Goal: Check status: Check status

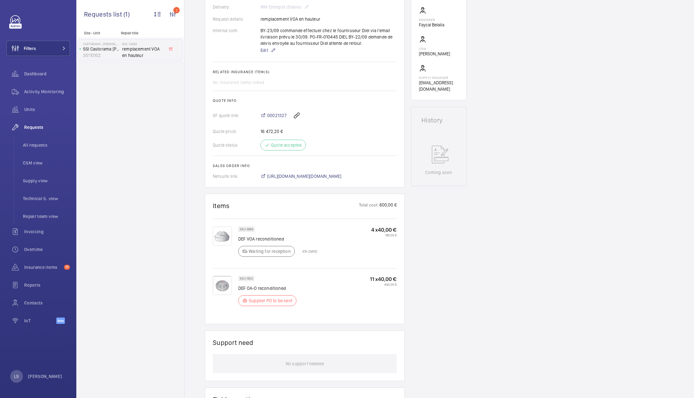
scroll to position [286, 0]
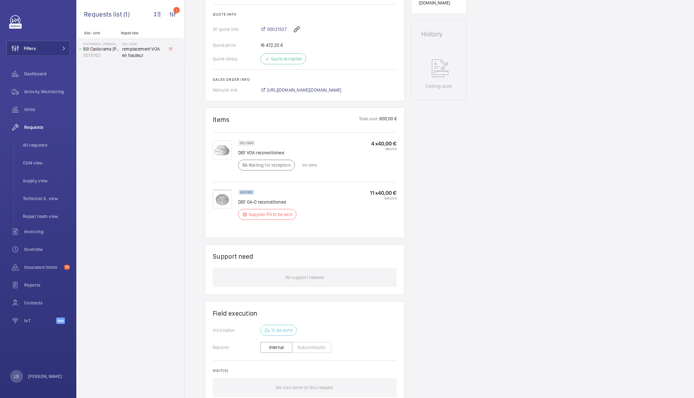
drag, startPoint x: 240, startPoint y: 198, endPoint x: 267, endPoint y: 196, distance: 28.1
click at [267, 196] on div "SKU 1602 DEF OA-O reconditioned Supplier PO to be sent 11 x 40,00 € 440,00 €" at bounding box center [305, 206] width 184 height 48
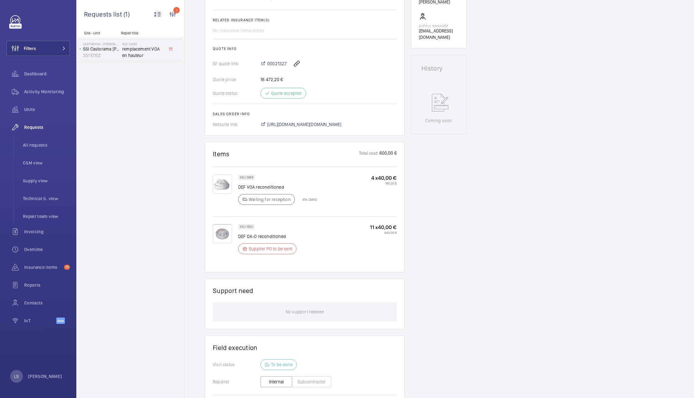
scroll to position [254, 0]
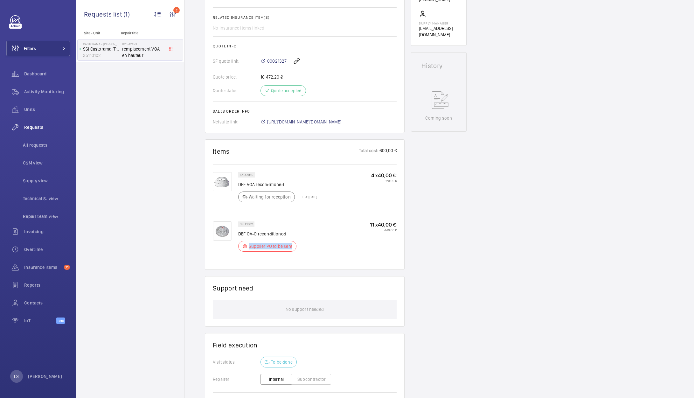
drag, startPoint x: 249, startPoint y: 251, endPoint x: 307, endPoint y: 255, distance: 58.6
click at [307, 255] on div "SKU 1602 DEF OA-O reconditioned Supplier PO to be sent 11 x 40,00 € 440,00 €" at bounding box center [317, 238] width 158 height 34
drag, startPoint x: 297, startPoint y: 253, endPoint x: 248, endPoint y: 253, distance: 48.7
click at [248, 252] on wm-front-pills "Supplier PO to be sent" at bounding box center [269, 246] width 62 height 11
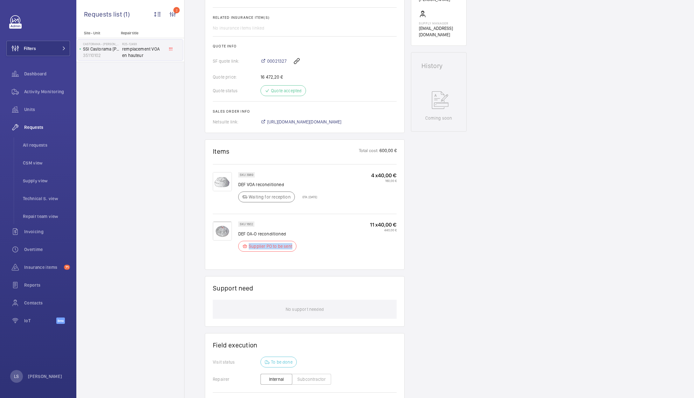
click at [248, 252] on div "Supplier PO to be sent" at bounding box center [267, 246] width 58 height 11
drag, startPoint x: 248, startPoint y: 253, endPoint x: 298, endPoint y: 253, distance: 49.9
click at [298, 252] on wm-front-pills "Supplier PO to be sent" at bounding box center [269, 246] width 62 height 11
drag, startPoint x: 305, startPoint y: 254, endPoint x: 240, endPoint y: 251, distance: 65.6
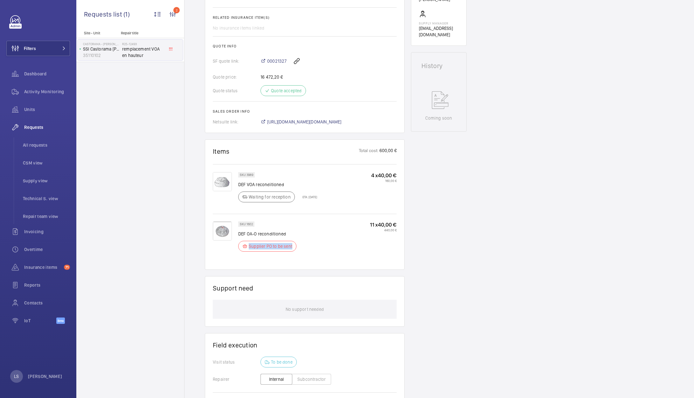
click at [240, 251] on div "SKU 1602 DEF OA-O reconditioned Supplier PO to be sent 11 x 40,00 € 440,00 €" at bounding box center [317, 238] width 158 height 34
click at [337, 270] on wm-front-card "Items Total cost: 600,00 € SKU 3989 DEF VOA reconditioned Waiting for reception…" at bounding box center [305, 204] width 200 height 130
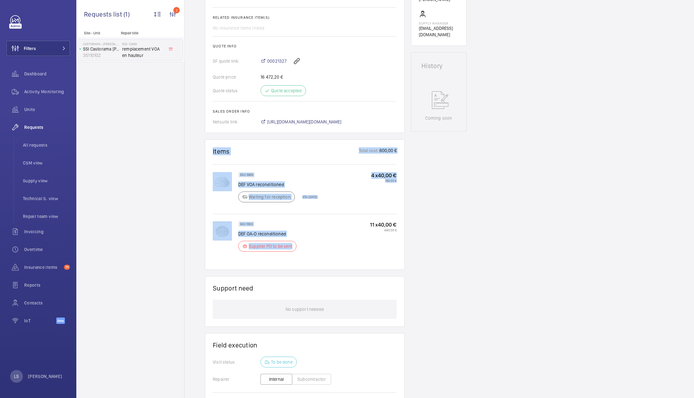
drag, startPoint x: 316, startPoint y: 252, endPoint x: 212, endPoint y: 165, distance: 135.1
click at [212, 165] on wm-front-card "Items Total cost: 600,00 € SKU 3989 DEF VOA reconditioned Waiting for reception…" at bounding box center [305, 204] width 200 height 130
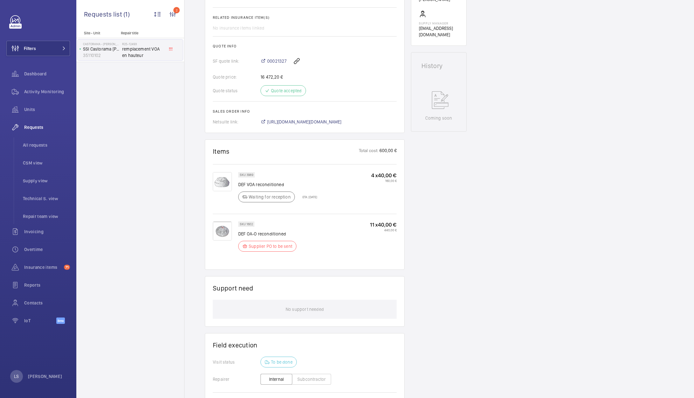
click at [396, 232] on p "440,00 €" at bounding box center [383, 230] width 27 height 4
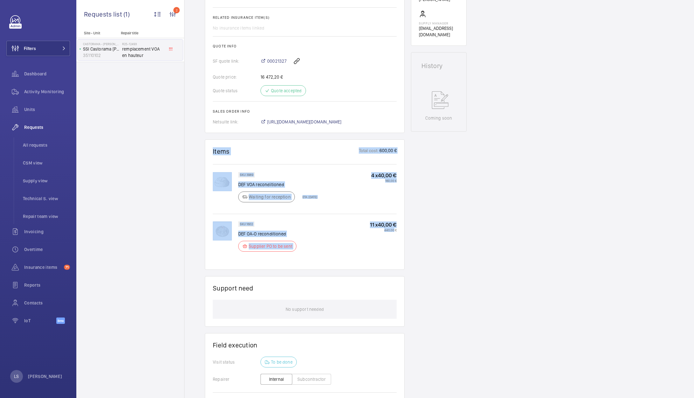
drag, startPoint x: 389, startPoint y: 257, endPoint x: 186, endPoint y: 156, distance: 226.9
click at [186, 156] on div "Engineers requests R25-12493 A repair request was raised on [DATE] to replace a…" at bounding box center [439, 155] width 510 height 694
click at [351, 233] on div "SKU 1602 DEF OA-O reconditioned Supplier PO to be sent 11 x 40,00 € 440,00 €" at bounding box center [317, 238] width 158 height 34
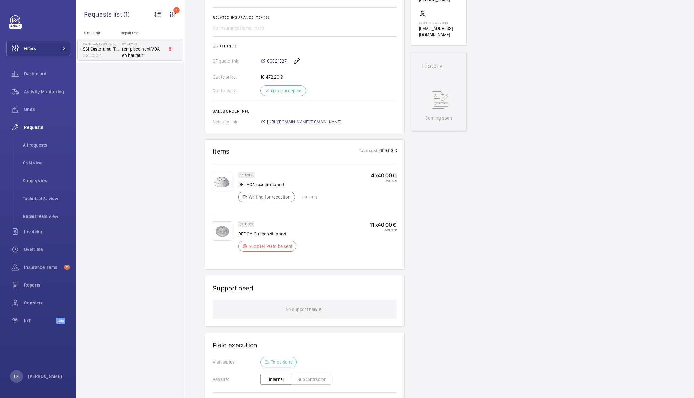
click at [245, 225] on p "SKU 1602" at bounding box center [246, 224] width 13 height 2
click at [249, 225] on p "SKU 1602" at bounding box center [246, 224] width 13 height 2
drag, startPoint x: 238, startPoint y: 230, endPoint x: 266, endPoint y: 230, distance: 27.4
click at [266, 230] on div "SKU 1602 DEF OA-O reconditioned Supplier PO to be sent" at bounding box center [269, 238] width 62 height 34
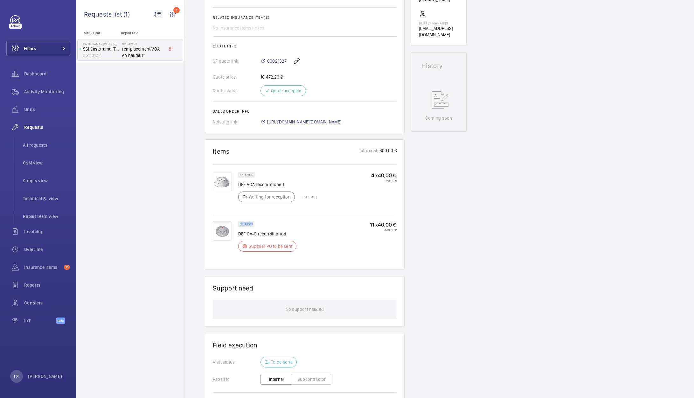
click at [266, 230] on div "SKU 1602 DEF OA-O reconditioned Supplier PO to be sent" at bounding box center [269, 238] width 62 height 34
drag, startPoint x: 389, startPoint y: 260, endPoint x: 206, endPoint y: 154, distance: 210.8
click at [206, 154] on wm-front-card "Items Total cost: 600,00 € SKU 3989 DEF VOA reconditioned Waiting for reception…" at bounding box center [305, 204] width 200 height 130
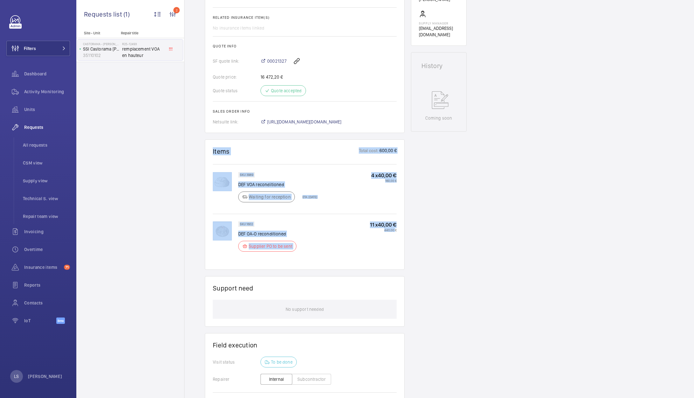
drag, startPoint x: 207, startPoint y: 155, endPoint x: 392, endPoint y: 267, distance: 216.4
click at [391, 267] on wm-front-card "Items Total cost: 600,00 € SKU 3989 DEF VOA reconditioned Waiting for reception…" at bounding box center [305, 204] width 200 height 130
click at [392, 262] on div "SKU 1602 DEF OA-O reconditioned Supplier PO to be sent 11 x 40,00 € 440,00 €" at bounding box center [317, 241] width 158 height 40
drag, startPoint x: 394, startPoint y: 267, endPoint x: 214, endPoint y: 157, distance: 211.9
click at [214, 157] on wm-front-card "Items Total cost: 600,00 € SKU 3989 DEF VOA reconditioned Waiting for reception…" at bounding box center [305, 204] width 200 height 130
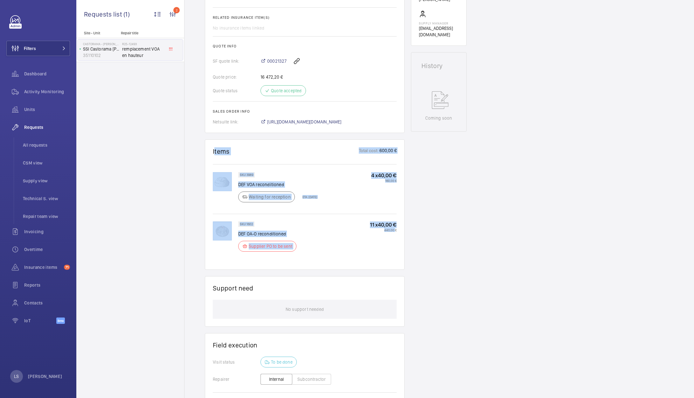
click at [214, 155] on h1 "Items" at bounding box center [221, 151] width 17 height 8
drag, startPoint x: 393, startPoint y: 263, endPoint x: 203, endPoint y: 159, distance: 216.9
click at [203, 159] on div "Engineers requests R25-12493 A repair request was raised on [DATE] to replace a…" at bounding box center [439, 155] width 510 height 694
drag, startPoint x: 206, startPoint y: 153, endPoint x: 391, endPoint y: 258, distance: 212.2
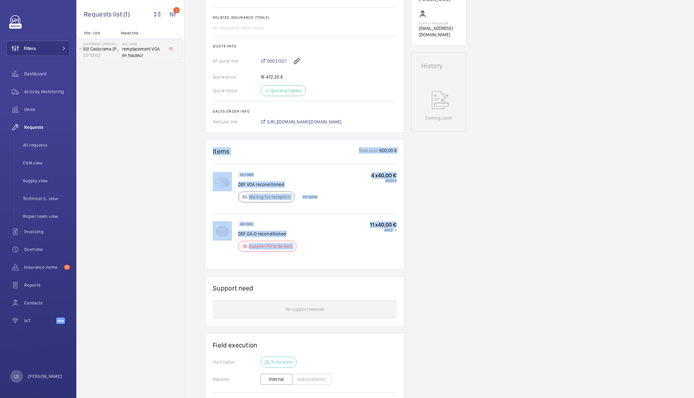
click at [391, 258] on wm-front-card "Items Total cost: 600,00 € SKU 3989 DEF VOA reconditioned Waiting for reception…" at bounding box center [305, 204] width 200 height 130
click at [391, 255] on div "11 x 40,00 € 440,00 €" at bounding box center [383, 238] width 27 height 34
drag, startPoint x: 400, startPoint y: 261, endPoint x: 211, endPoint y: 163, distance: 212.4
click at [209, 151] on wm-front-card "Items Total cost: 600,00 € SKU 3989 DEF VOA reconditioned Waiting for reception…" at bounding box center [305, 204] width 200 height 130
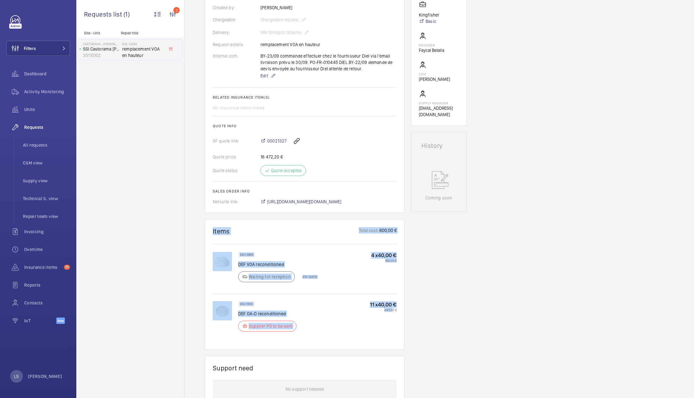
scroll to position [174, 0]
click at [344, 318] on div "SKU 1602 DEF OA-O reconditioned Supplier PO to be sent 11 x 40,00 € 440,00 €" at bounding box center [317, 319] width 158 height 34
drag, startPoint x: 387, startPoint y: 343, endPoint x: 199, endPoint y: 238, distance: 215.7
click at [199, 238] on div "Engineers requests R25-12493 A repair request was raised on [DATE] to replace a…" at bounding box center [439, 235] width 510 height 694
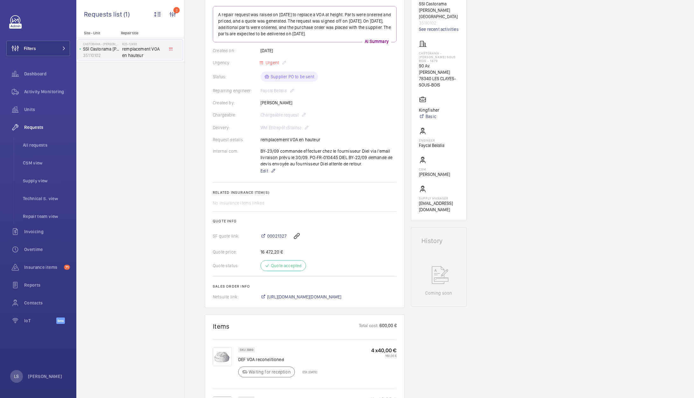
scroll to position [254, 0]
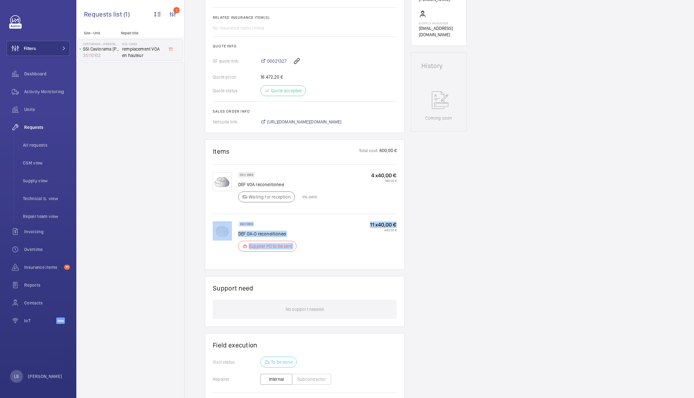
drag, startPoint x: 368, startPoint y: 259, endPoint x: 194, endPoint y: 228, distance: 176.6
click at [194, 228] on div "Engineers requests R25-12493 A repair request was raised on [DATE] to replace a…" at bounding box center [439, 155] width 510 height 694
click at [396, 245] on div "11 x 40,00 € 440,00 €" at bounding box center [383, 238] width 27 height 34
drag, startPoint x: 400, startPoint y: 258, endPoint x: 209, endPoint y: 229, distance: 193.0
click at [209, 229] on wm-front-card "Items Total cost: 600,00 € SKU 3989 DEF VOA reconditioned Waiting for reception…" at bounding box center [305, 204] width 200 height 130
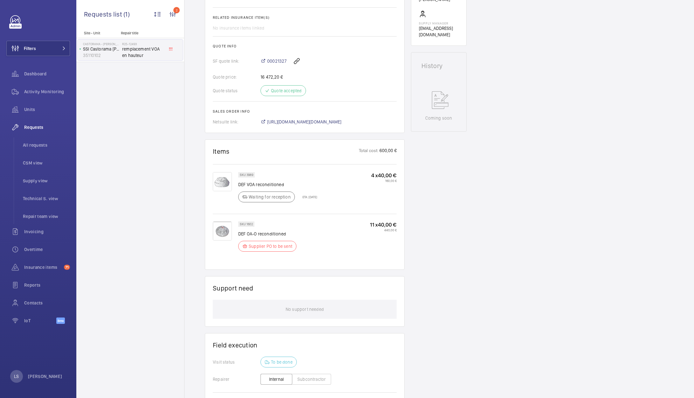
click at [399, 251] on wm-front-card "Items Total cost: 600,00 € SKU 3989 DEF VOA reconditioned Waiting for reception…" at bounding box center [305, 204] width 200 height 130
click at [255, 249] on p "Supplier PO to be sent" at bounding box center [271, 246] width 44 height 6
click at [254, 249] on p "Supplier PO to be sent" at bounding box center [271, 246] width 44 height 6
click at [310, 253] on div "SKU 1602 DEF OA-O reconditioned Supplier PO to be sent 11 x 40,00 € 440,00 €" at bounding box center [317, 238] width 158 height 34
drag, startPoint x: 251, startPoint y: 204, endPoint x: 301, endPoint y: 206, distance: 49.4
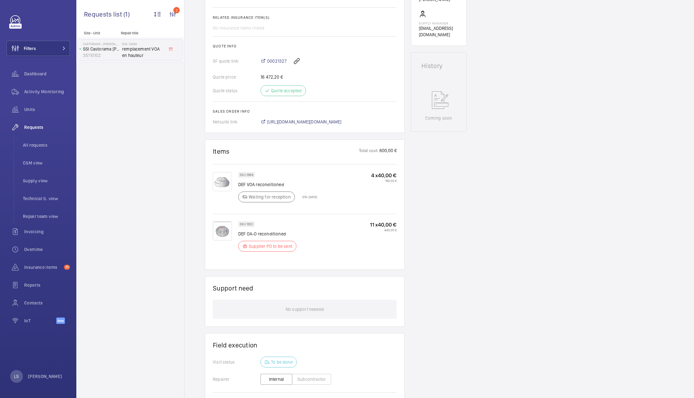
click at [300, 202] on div "Waiting for reception ETA: [DATE]" at bounding box center [277, 196] width 79 height 11
drag, startPoint x: 293, startPoint y: 205, endPoint x: 208, endPoint y: 180, distance: 88.0
click at [208, 180] on wm-front-card "Items Total cost: 600,00 € SKU 3989 DEF VOA reconditioned Waiting for reception…" at bounding box center [305, 204] width 200 height 130
drag, startPoint x: 375, startPoint y: 187, endPoint x: 199, endPoint y: 156, distance: 178.5
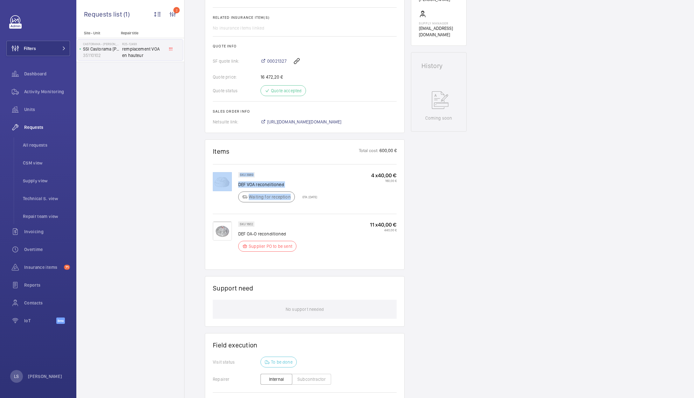
click at [199, 156] on div "Engineers requests R25-12493 A repair request was raised on [DATE] to replace a…" at bounding box center [439, 155] width 510 height 694
click at [228, 155] on h1 "Items" at bounding box center [221, 151] width 17 height 8
